Goal: Check status: Check status

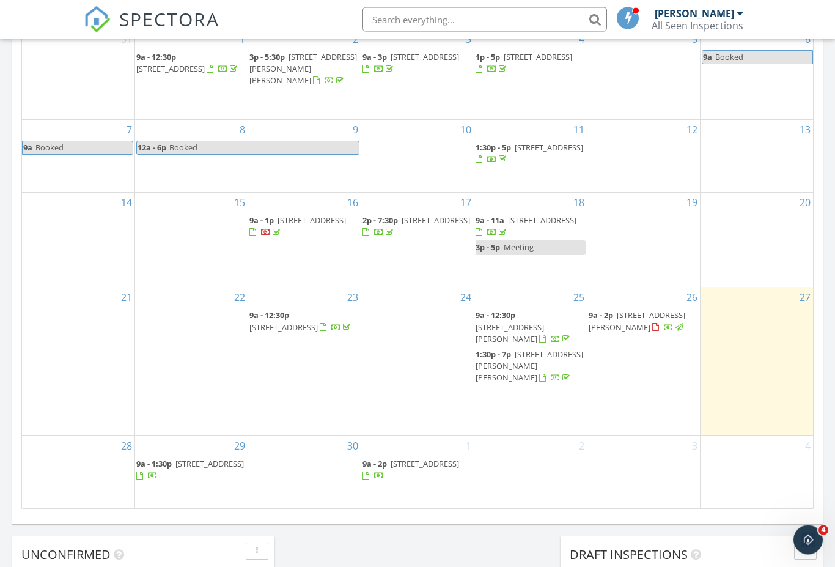
scroll to position [638, 0]
click at [537, 458] on div at bounding box center [530, 466] width 113 height 20
click at [544, 456] on div at bounding box center [530, 466] width 113 height 20
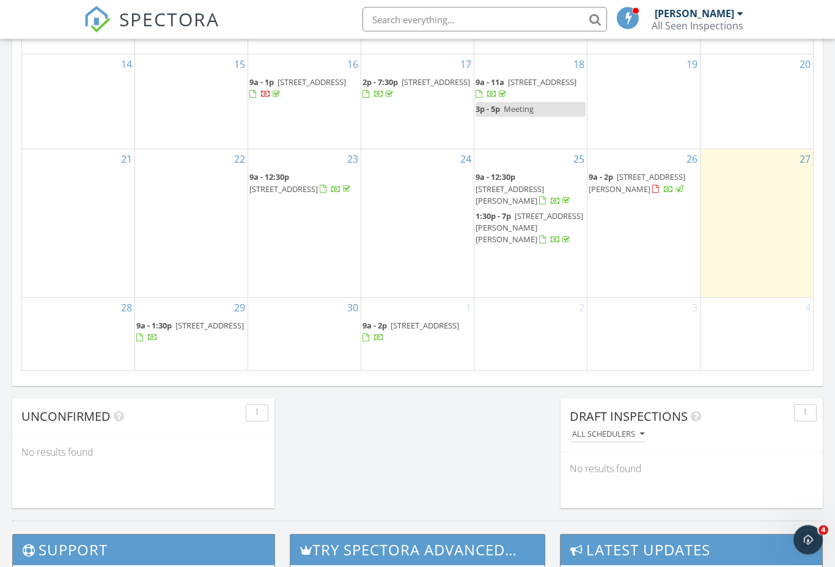
scroll to position [776, 0]
click at [560, 318] on div at bounding box center [530, 328] width 113 height 20
click at [577, 306] on link "2" at bounding box center [582, 308] width 10 height 20
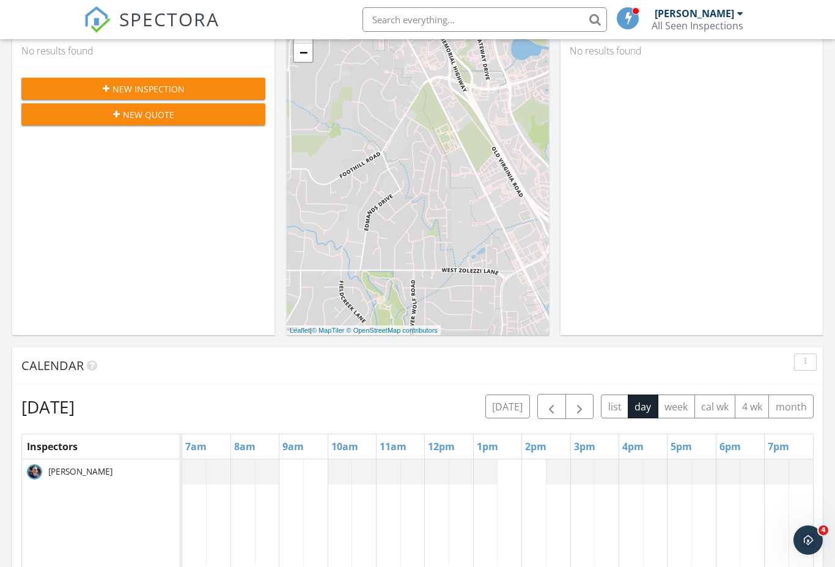
scroll to position [216, 0]
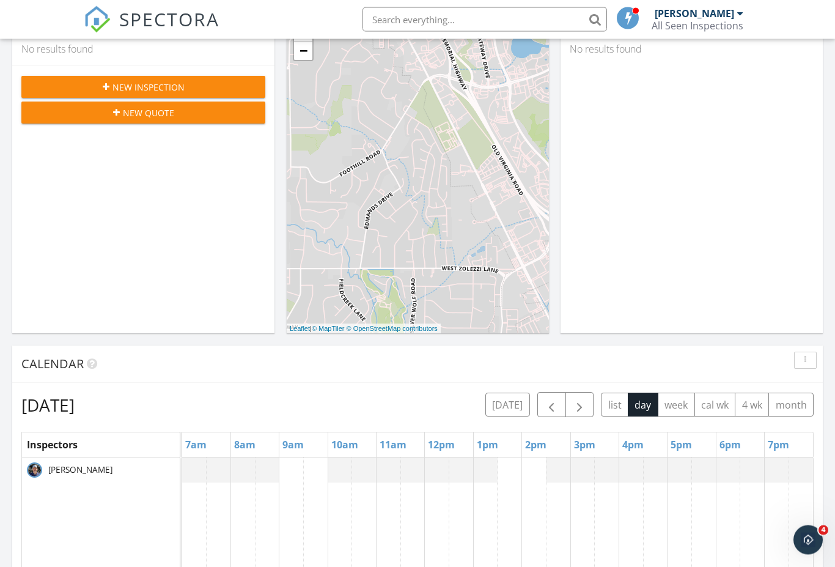
click at [789, 408] on button "month" at bounding box center [791, 405] width 45 height 24
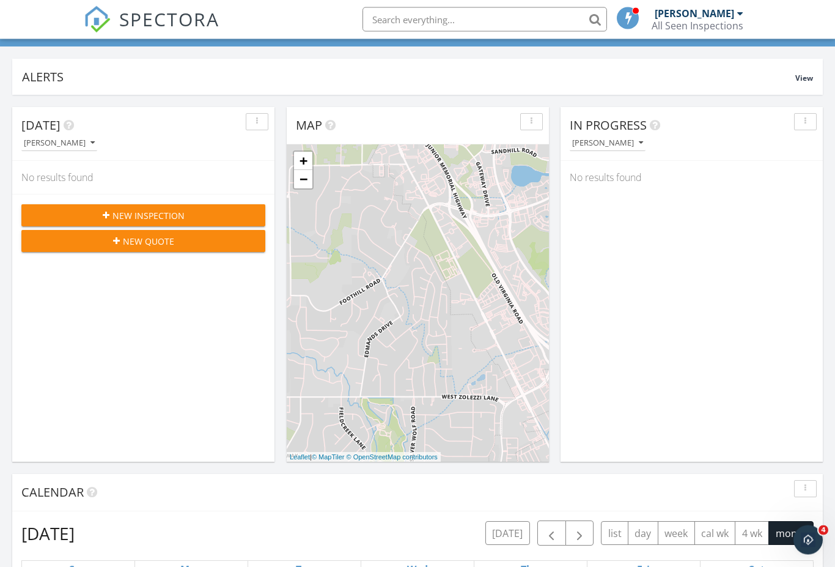
scroll to position [89, 0]
click at [104, 218] on icon "button" at bounding box center [106, 215] width 7 height 9
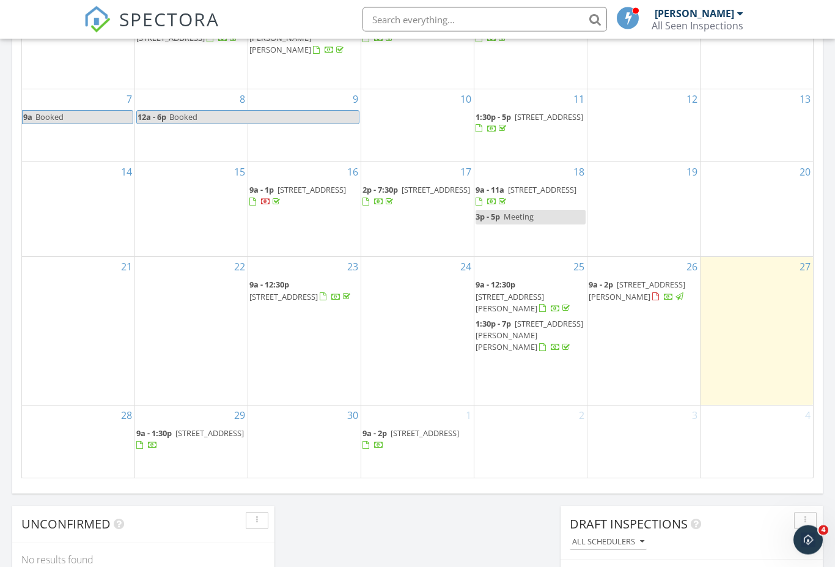
scroll to position [668, 0]
click at [541, 426] on div at bounding box center [530, 436] width 113 height 20
click at [528, 436] on div at bounding box center [530, 436] width 113 height 20
click at [525, 430] on div at bounding box center [530, 436] width 113 height 20
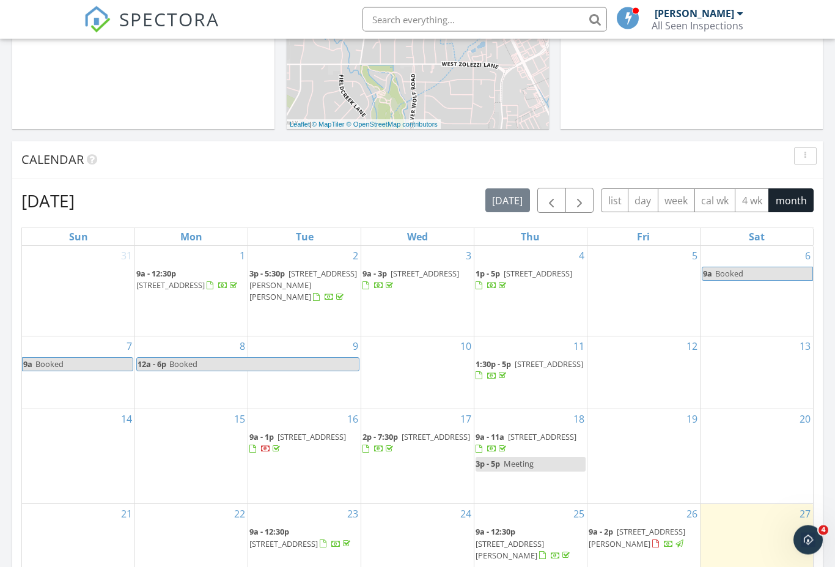
scroll to position [421, 0]
click at [585, 191] on button "button" at bounding box center [580, 200] width 29 height 25
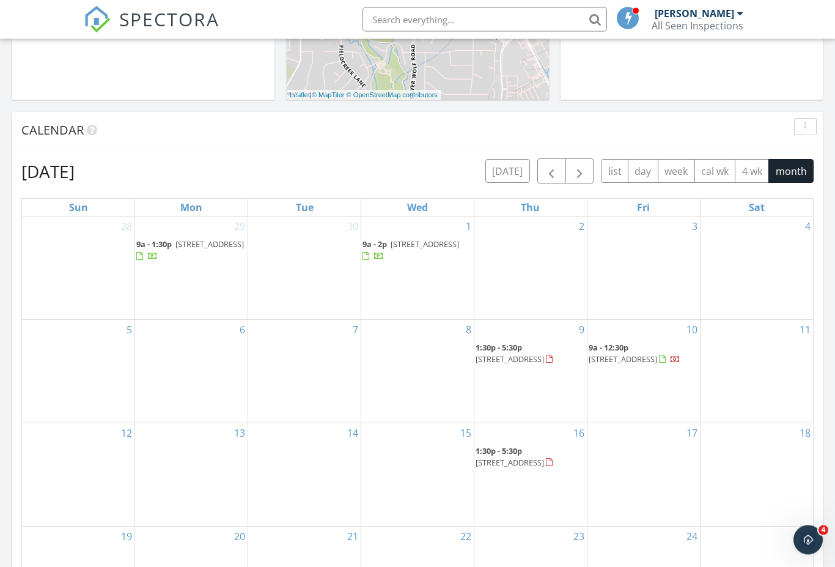
scroll to position [420, 0]
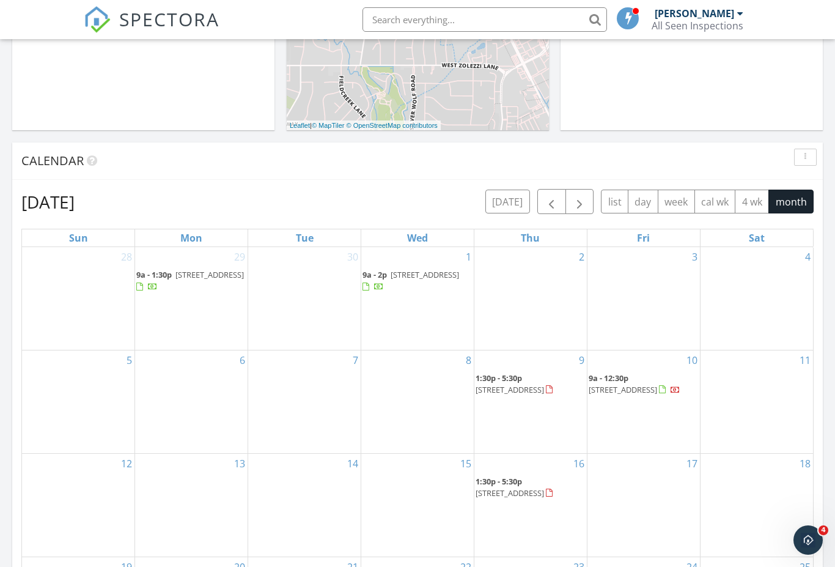
click at [534, 287] on div at bounding box center [530, 277] width 113 height 20
click at [545, 279] on div at bounding box center [530, 277] width 113 height 20
click at [535, 285] on div at bounding box center [530, 277] width 113 height 20
click at [540, 284] on div at bounding box center [530, 277] width 113 height 20
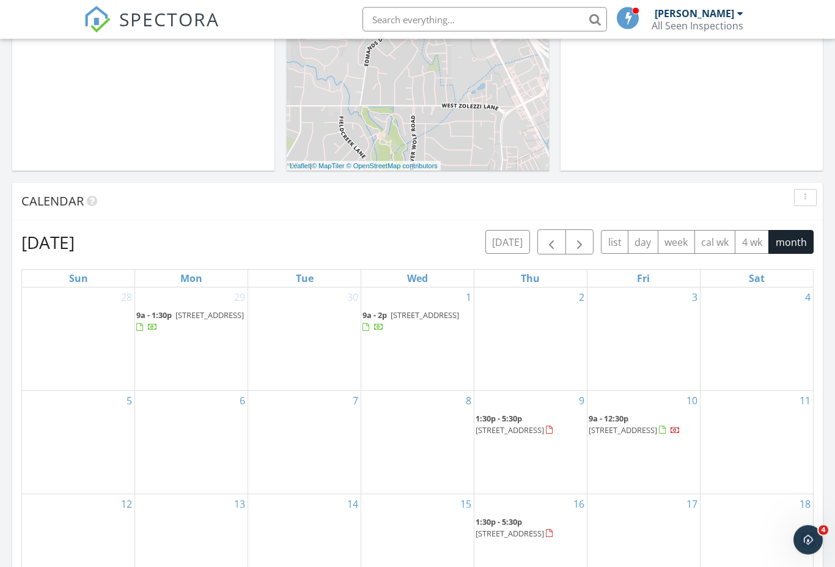
scroll to position [377, 0]
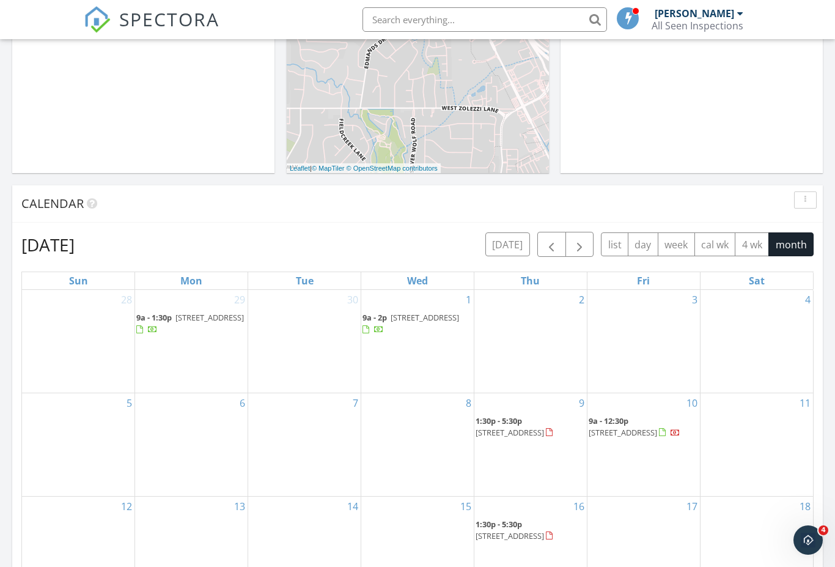
click at [544, 328] on div at bounding box center [530, 320] width 113 height 20
